Goal: Check status: Check status

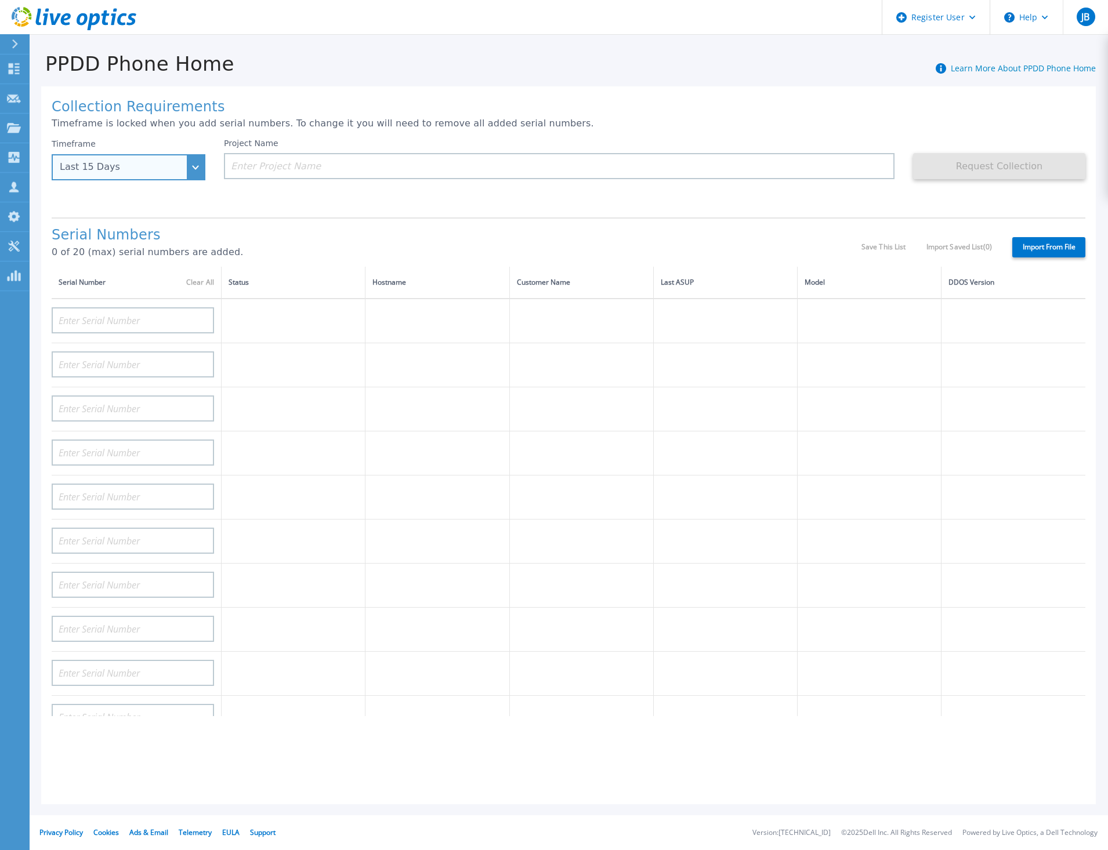
click at [185, 164] on div "Last 15 Days" at bounding box center [129, 167] width 154 height 26
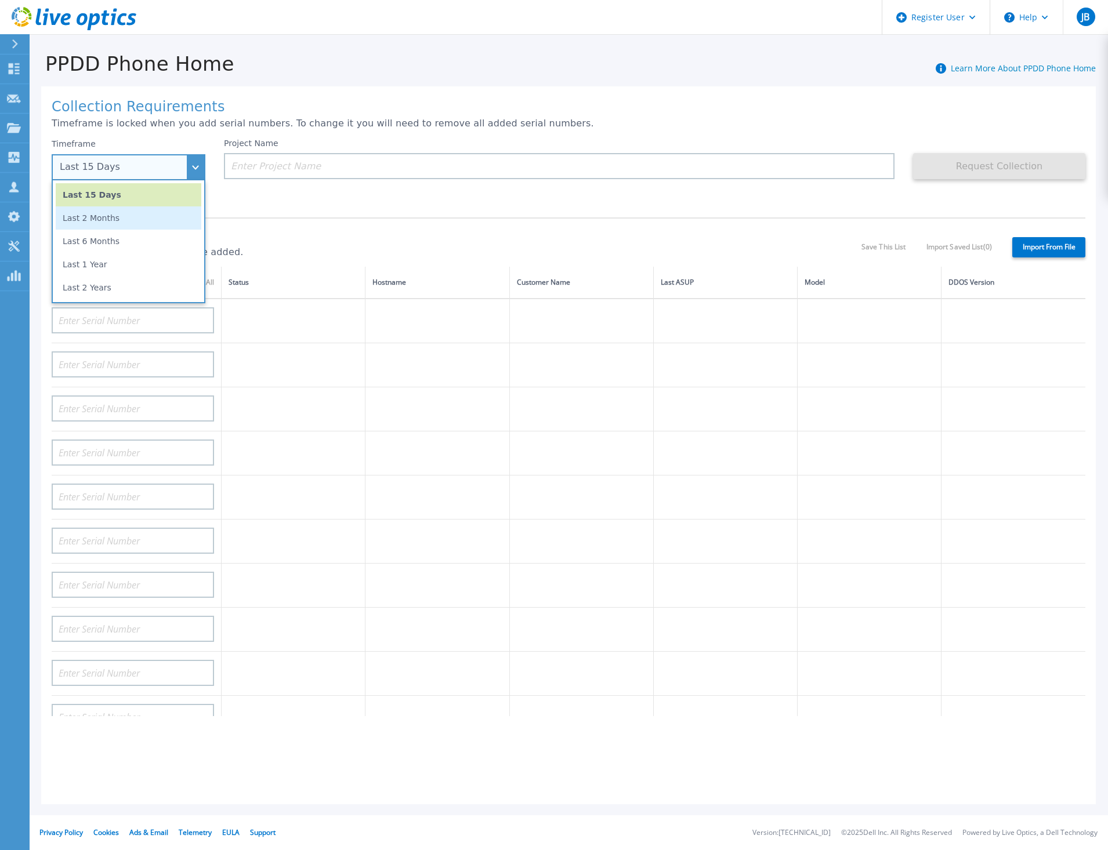
click at [158, 219] on li "Last 2 Months" at bounding box center [129, 218] width 146 height 23
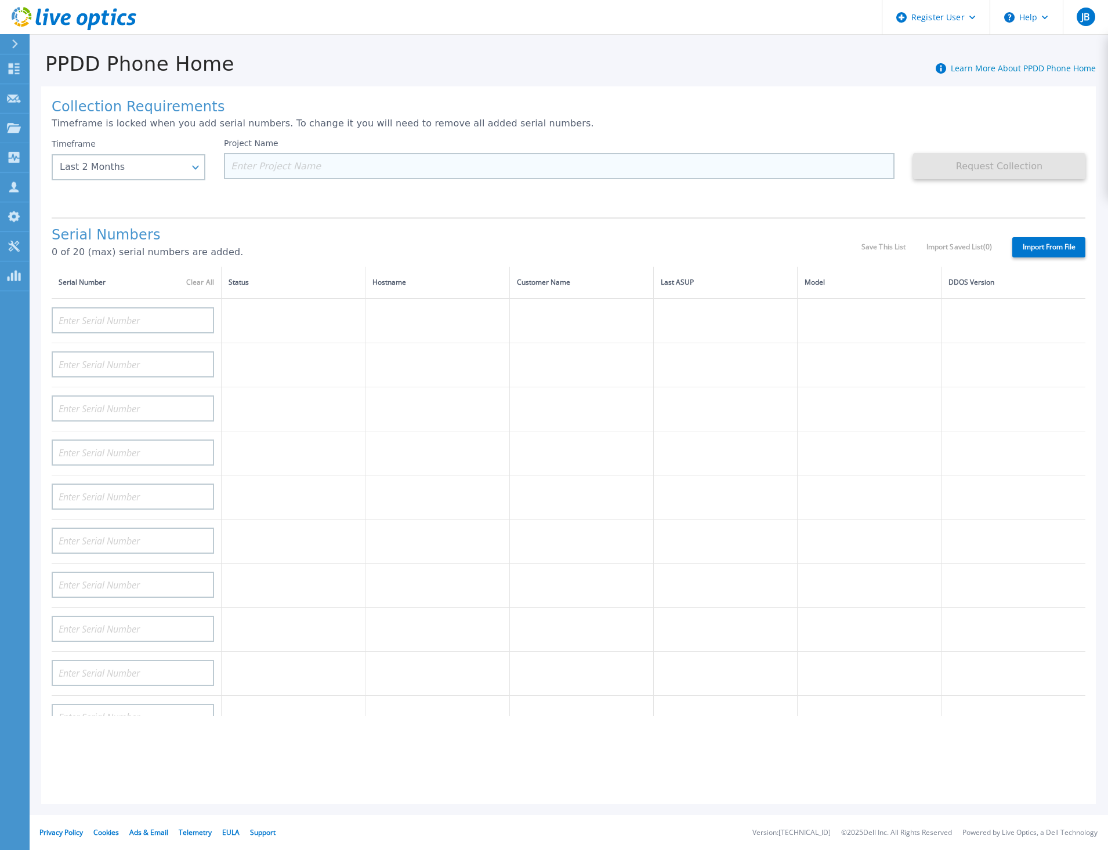
click at [287, 166] on input at bounding box center [559, 166] width 671 height 26
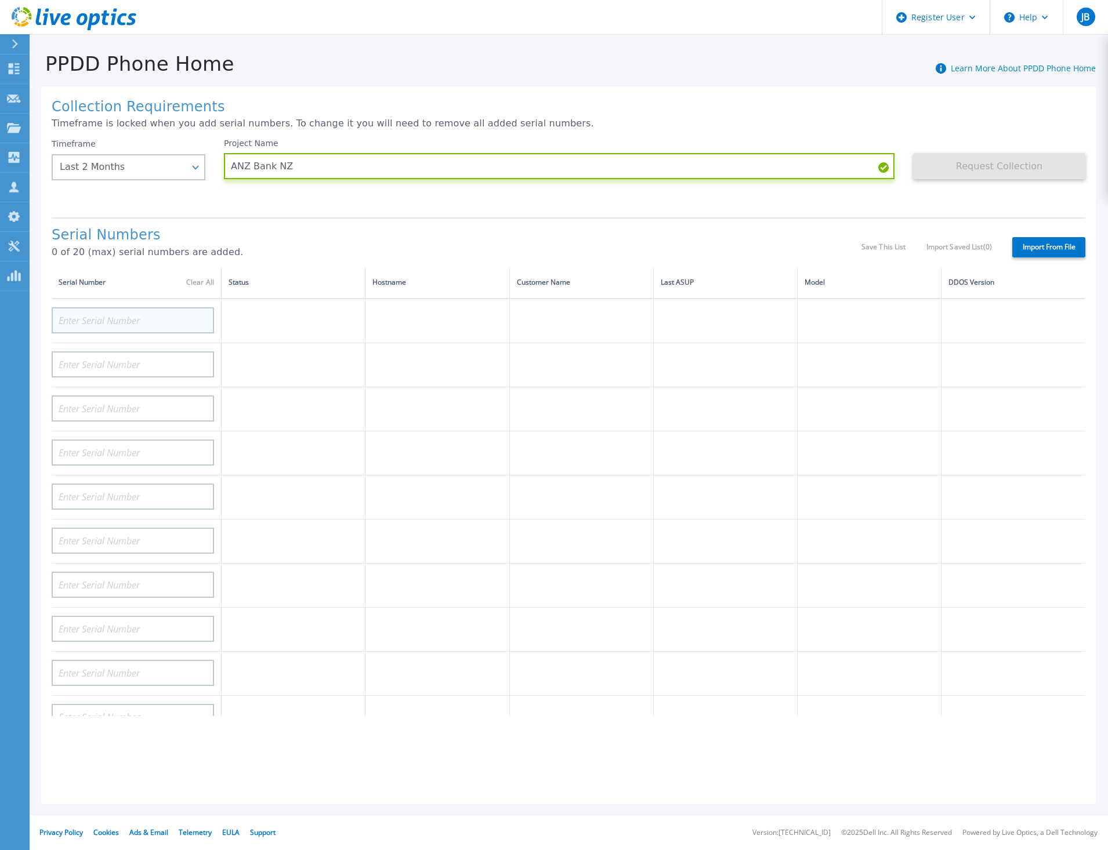
type input "ANZ Bank NZ"
click at [172, 320] on input at bounding box center [133, 320] width 162 height 26
paste input "CKM00203101746"
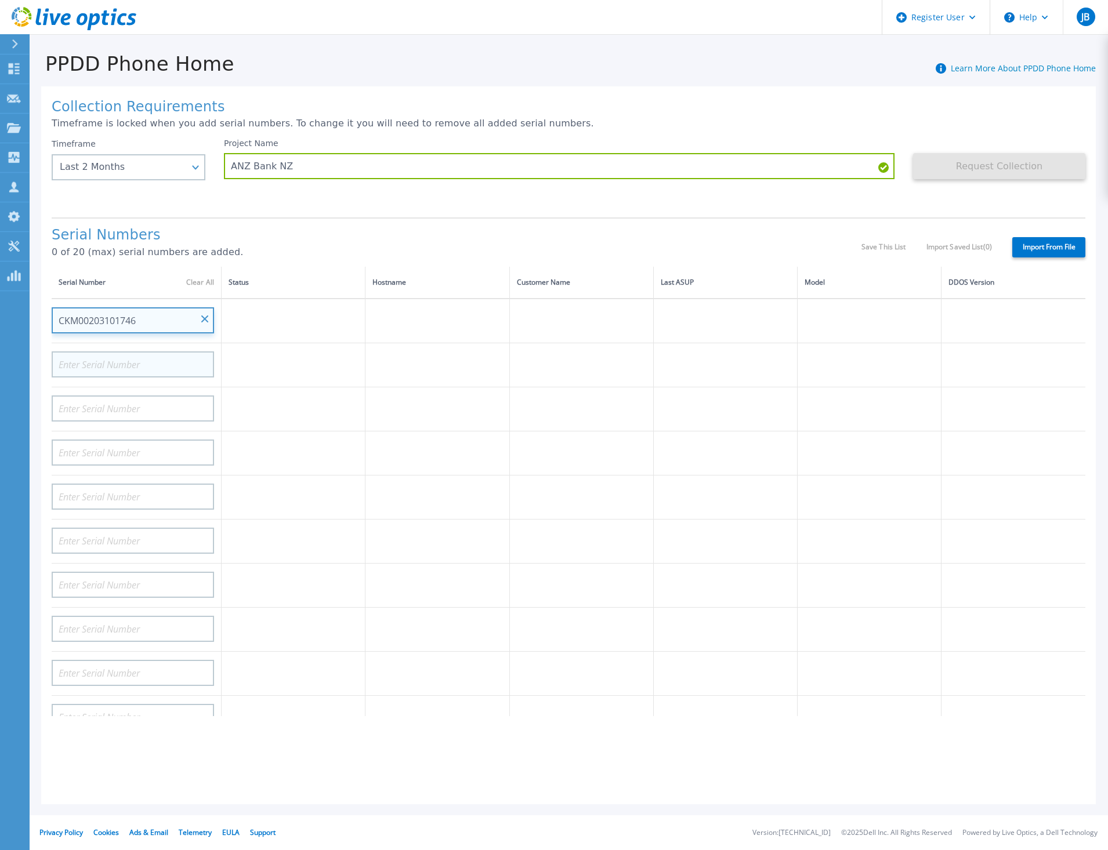
type input "CKM00203101746"
click at [177, 356] on input at bounding box center [133, 365] width 162 height 26
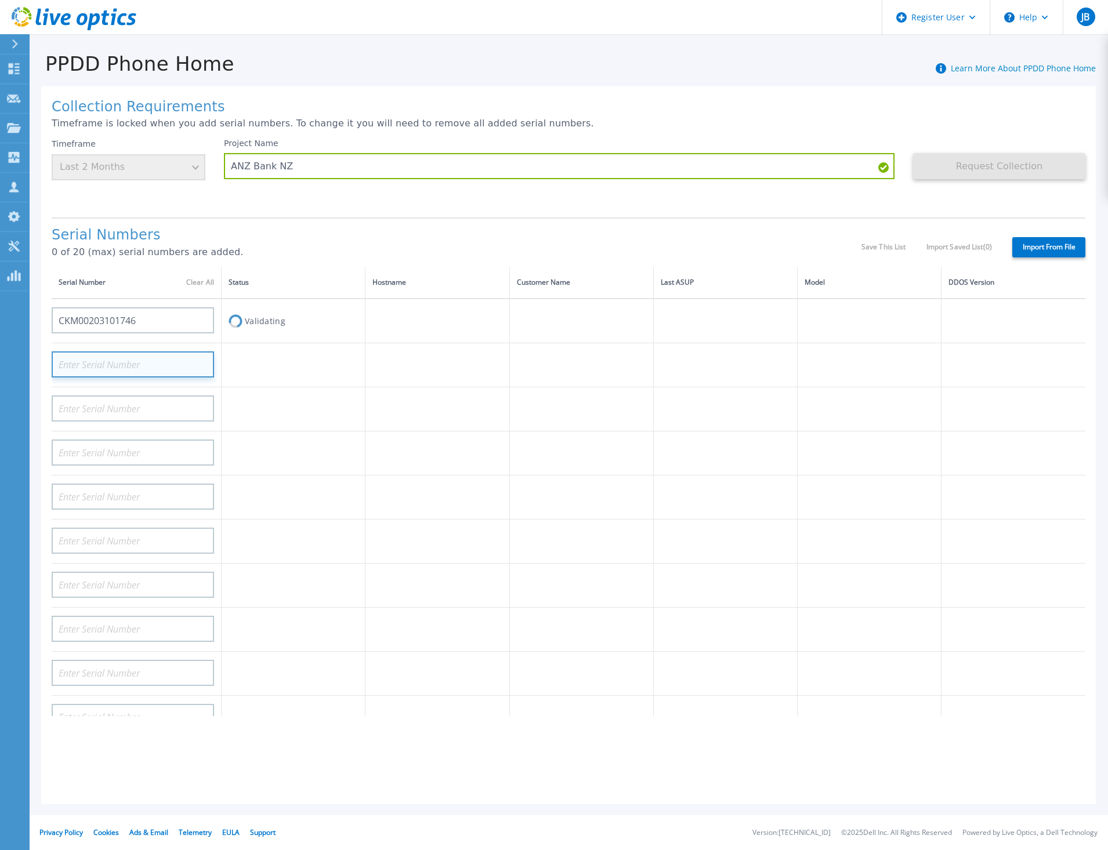
click at [168, 363] on input at bounding box center [133, 365] width 162 height 26
paste input "CKM00203101747"
type input "CKM00203101747"
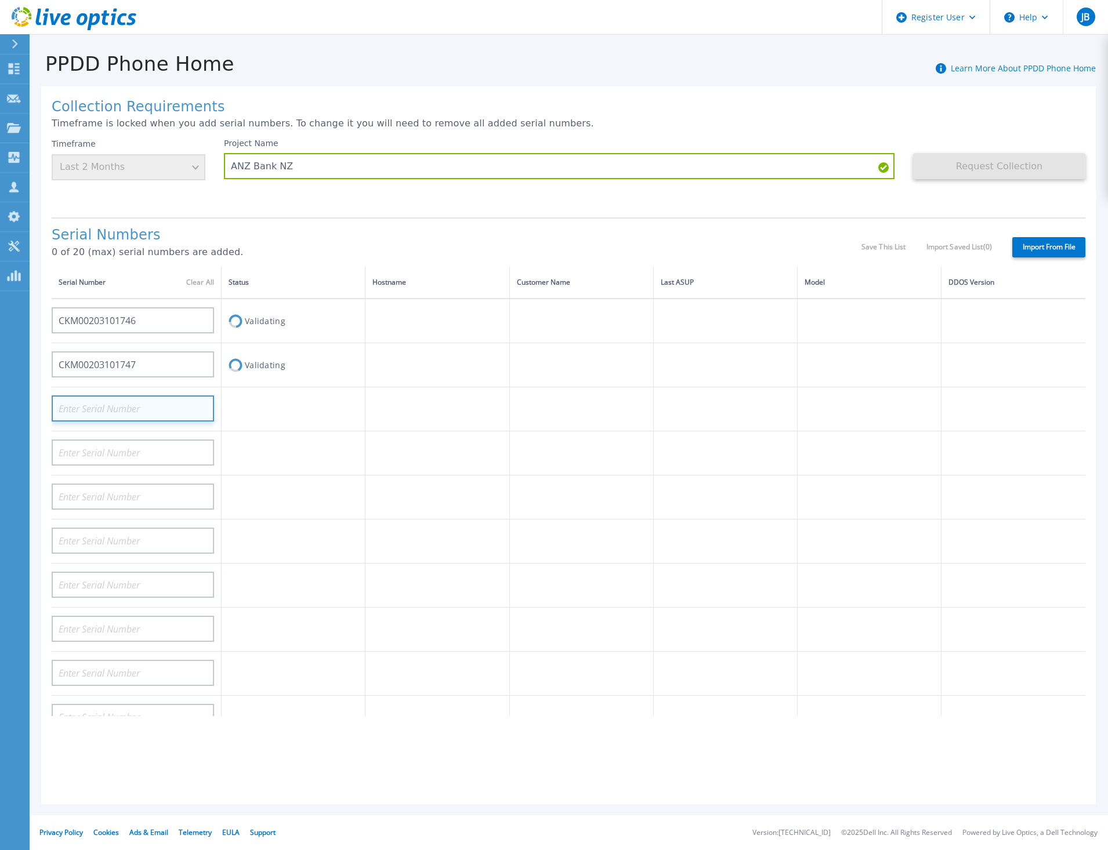
click at [165, 414] on input at bounding box center [133, 409] width 162 height 26
click at [187, 412] on input at bounding box center [133, 409] width 162 height 26
paste input "DE404212184454"
type input "DE404212184454"
click at [173, 459] on input at bounding box center [133, 453] width 162 height 26
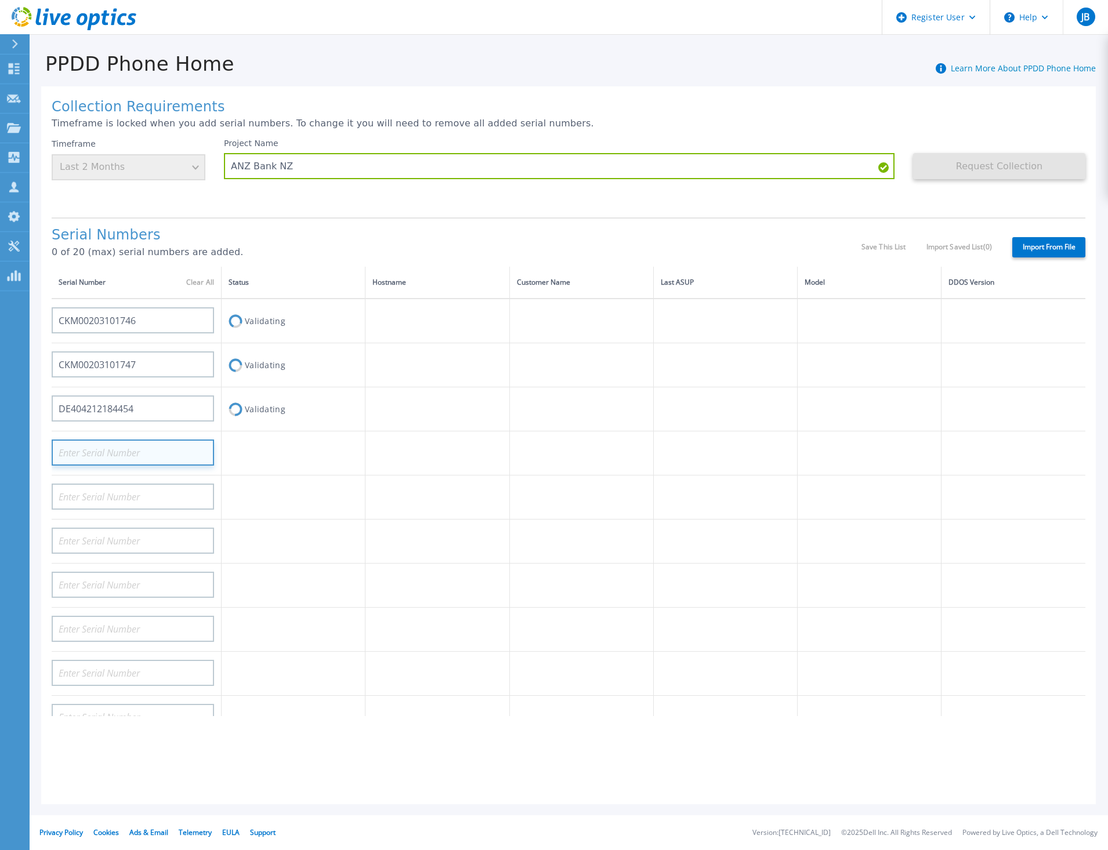
click at [160, 455] on input at bounding box center [133, 453] width 162 height 26
paste input "DE414233519311"
type input "DE414233519311"
click at [107, 504] on input at bounding box center [133, 497] width 162 height 26
paste input "DE414233519312"
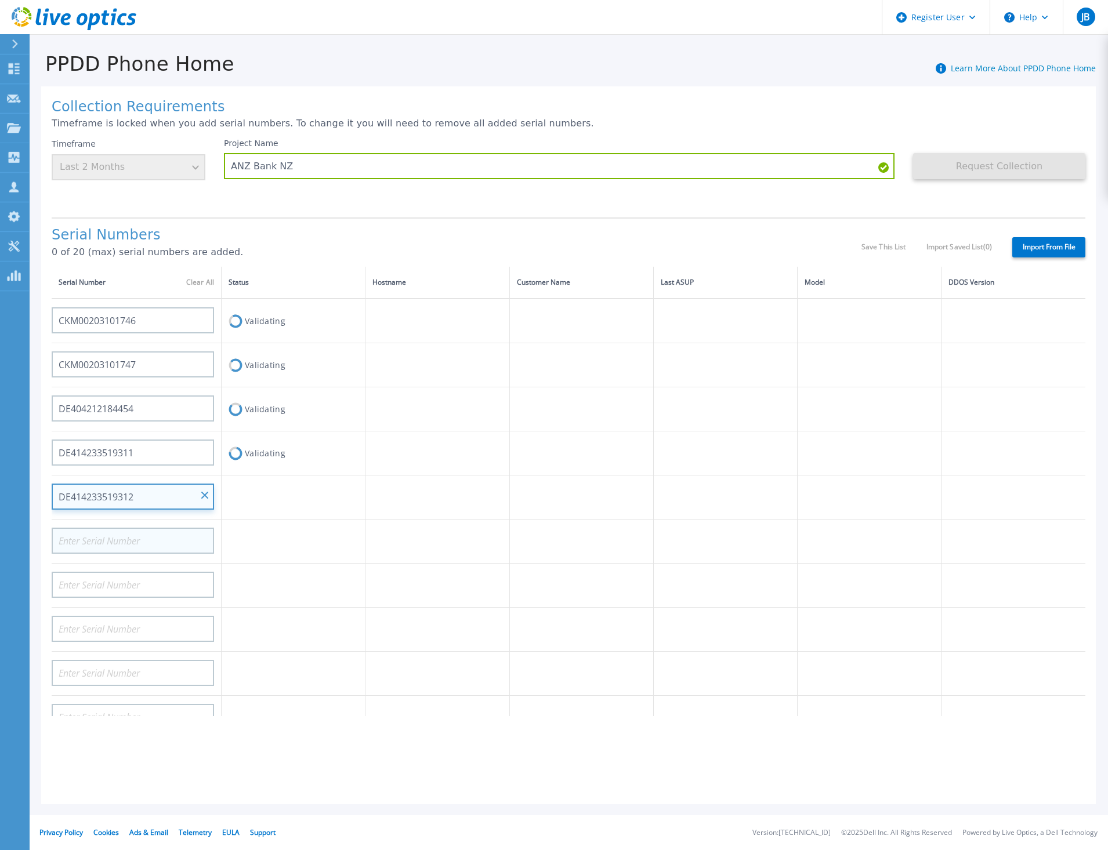
type input "DE414233519312"
click at [108, 541] on input at bounding box center [133, 541] width 162 height 26
